Goal: Book appointment/travel/reservation: Register for event/course

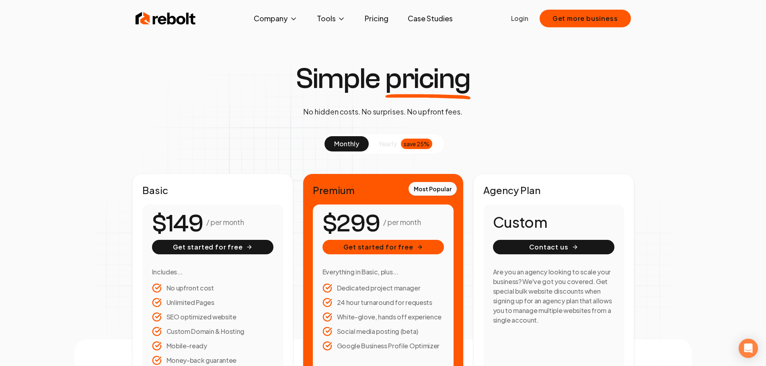
click at [383, 149] on button "yearly save 25%" at bounding box center [405, 143] width 73 height 15
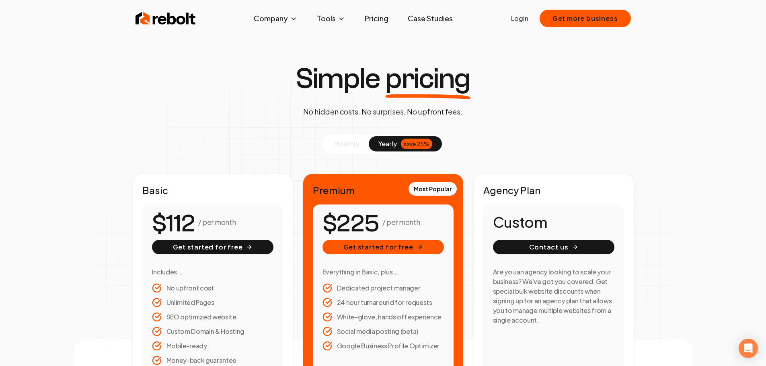
click at [347, 144] on span "monthly" at bounding box center [346, 144] width 25 height 8
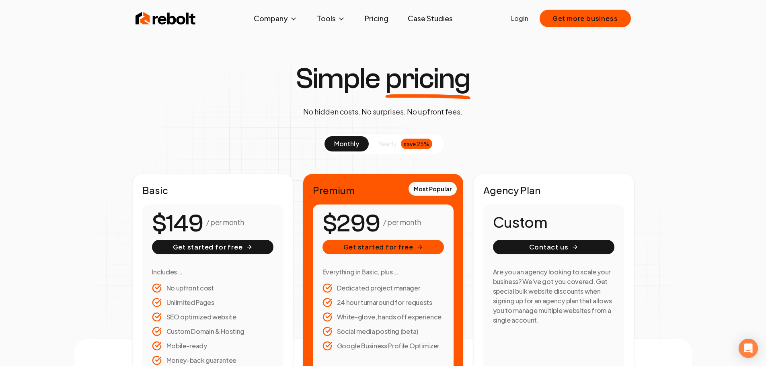
click at [378, 148] on span "yearly" at bounding box center [387, 144] width 18 height 10
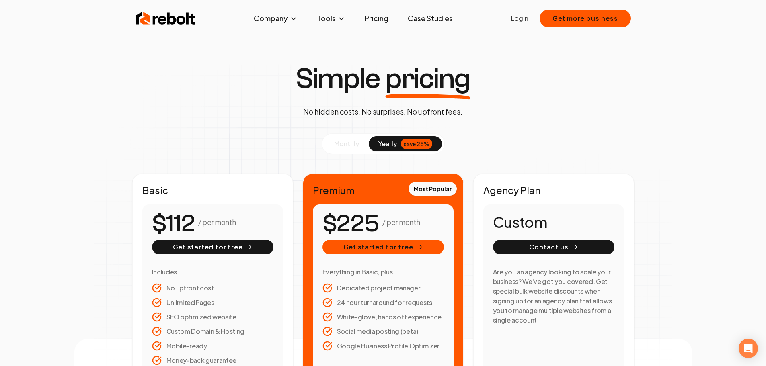
click at [353, 141] on span "monthly" at bounding box center [346, 144] width 25 height 8
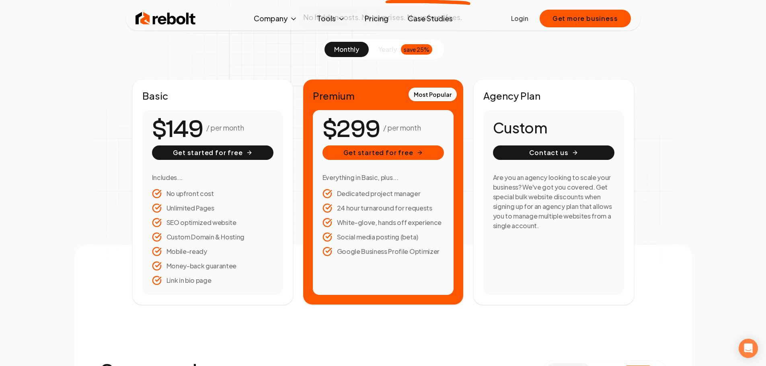
scroll to position [80, 0]
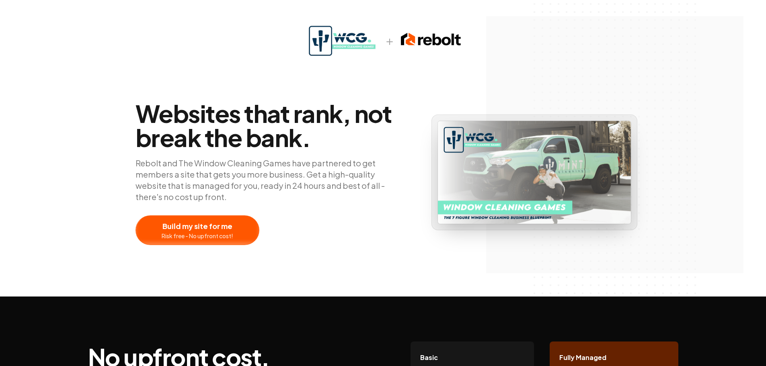
click at [210, 225] on div at bounding box center [197, 230] width 123 height 29
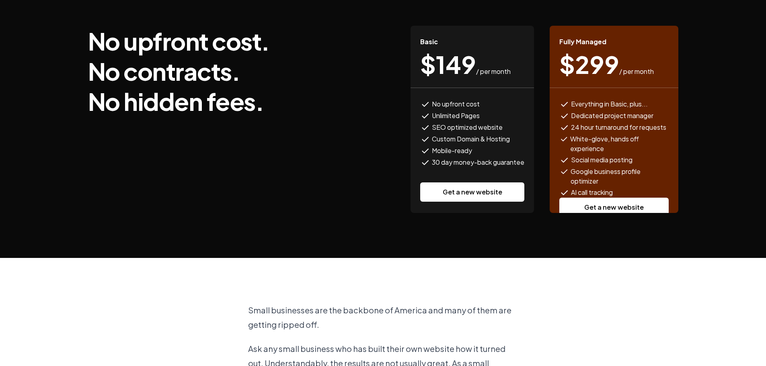
scroll to position [296, 0]
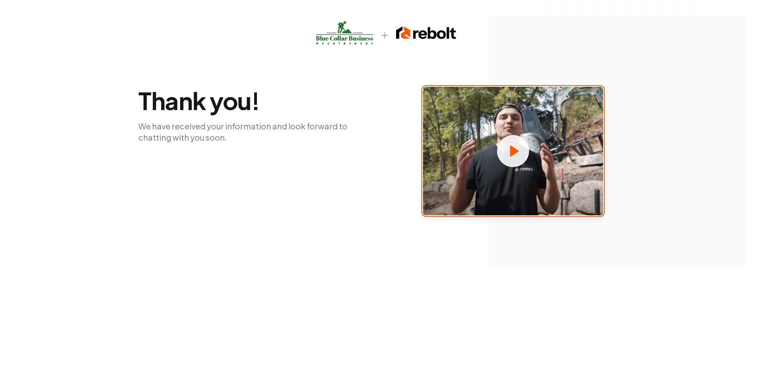
click at [520, 148] on circle at bounding box center [513, 151] width 32 height 32
